Goal: Find specific page/section: Find specific page/section

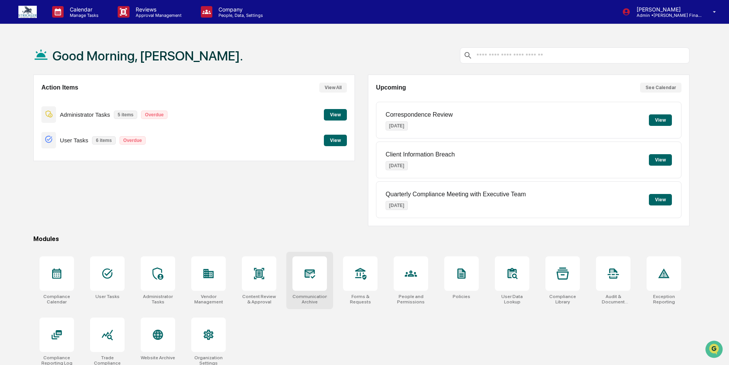
click at [311, 289] on div at bounding box center [309, 274] width 34 height 34
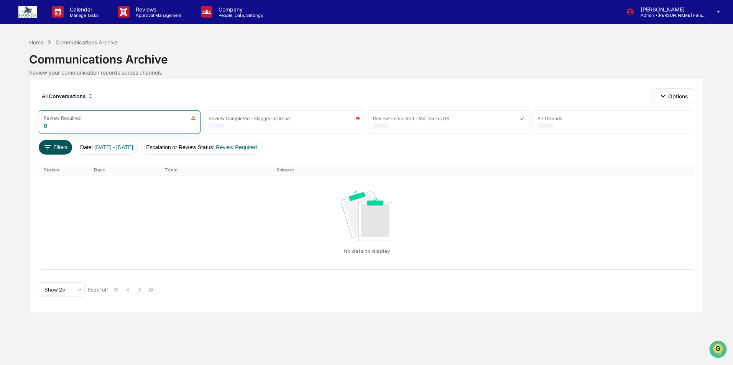
click at [58, 147] on button "Filters" at bounding box center [55, 147] width 33 height 15
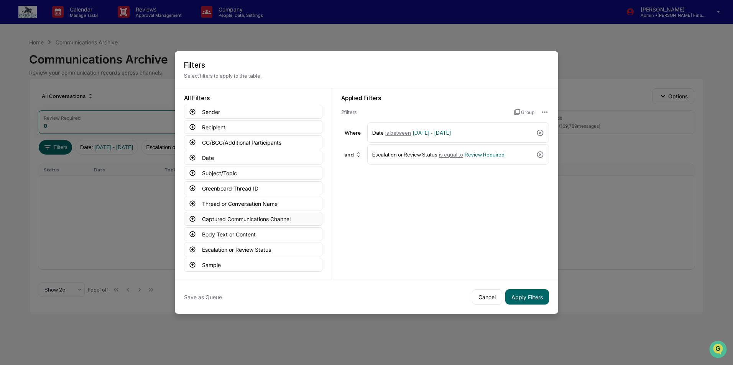
click at [238, 221] on button "Captured Communications Channel" at bounding box center [253, 219] width 138 height 14
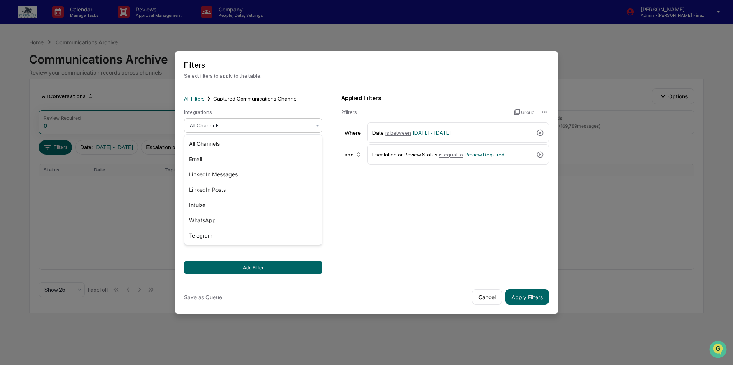
click at [227, 125] on div at bounding box center [250, 126] width 121 height 8
click at [215, 206] on div "Intulse" at bounding box center [253, 205] width 138 height 15
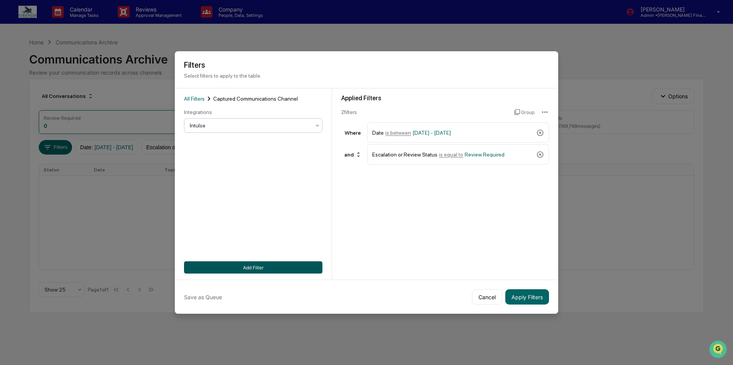
click at [245, 269] on button "Add Filter" at bounding box center [253, 268] width 138 height 12
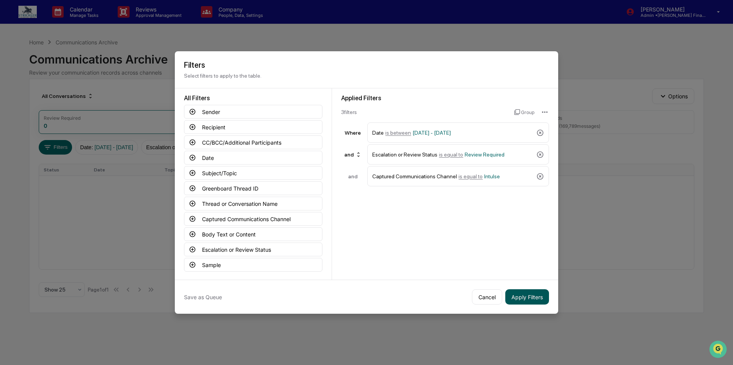
click at [538, 295] on button "Apply Filters" at bounding box center [527, 297] width 44 height 15
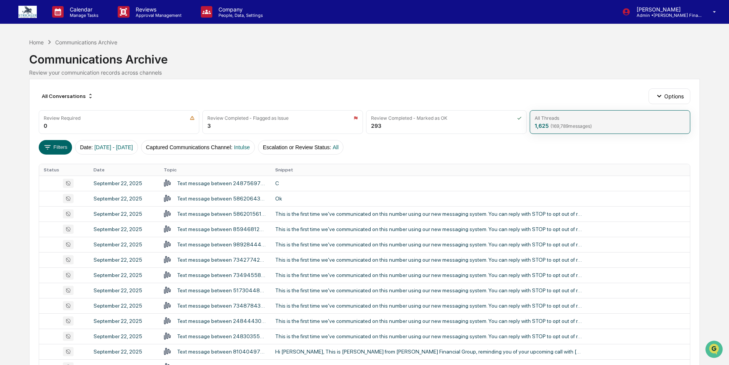
click at [600, 122] on div "All Threads 1,625 ( 169,789 messages)" at bounding box center [609, 122] width 161 height 24
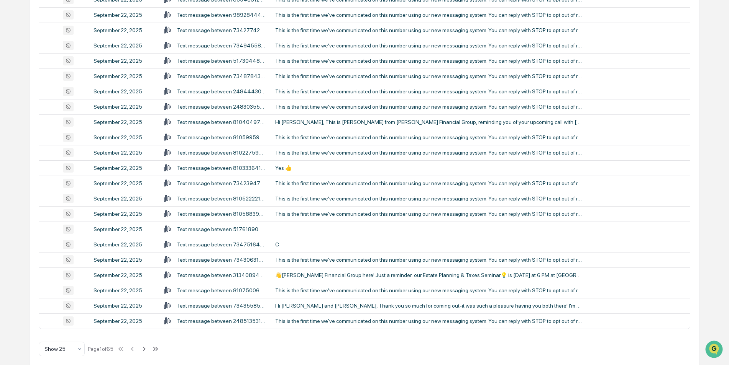
scroll to position [237, 0]
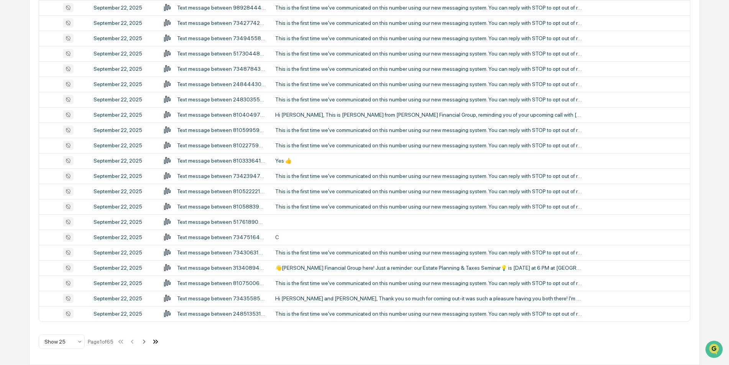
click at [160, 342] on icon at bounding box center [155, 342] width 8 height 8
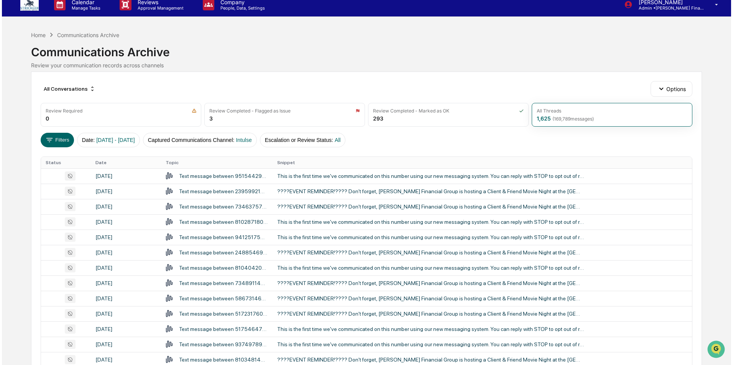
scroll to position [0, 0]
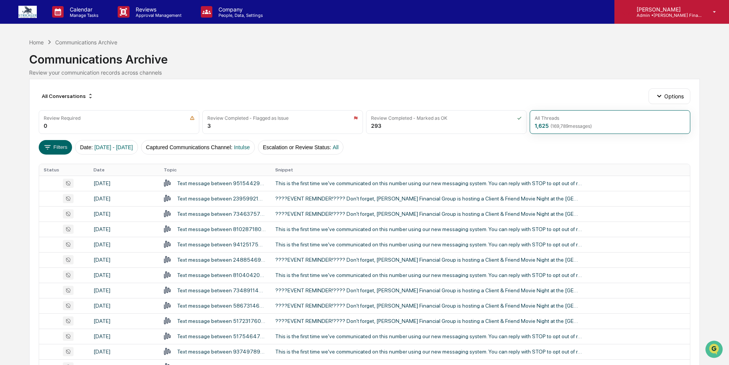
click at [663, 21] on div "Caroline Iannucci Admin • Strickler Financial Group" at bounding box center [671, 12] width 115 height 24
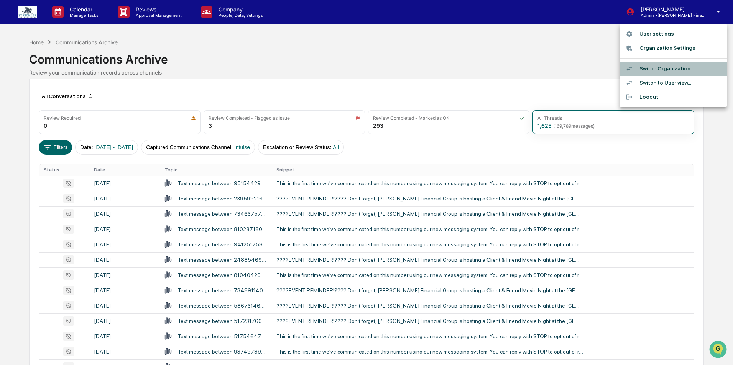
click at [662, 70] on li "Switch Organization" at bounding box center [672, 69] width 107 height 14
